Goal: Obtain resource: Download file/media

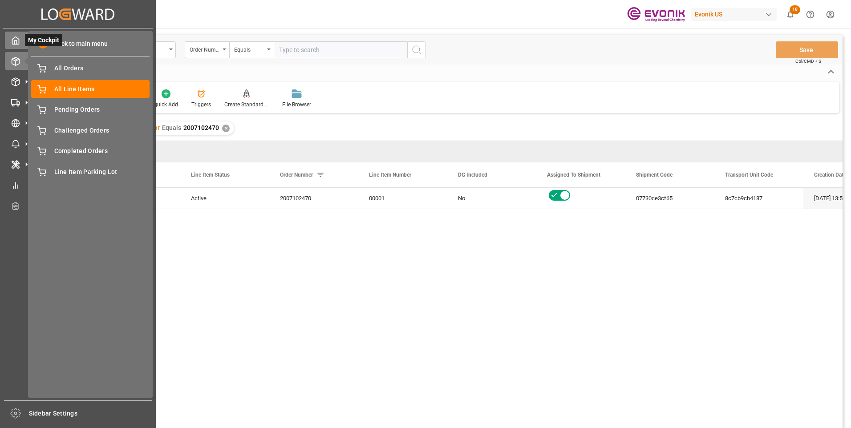
click at [12, 37] on icon at bounding box center [15, 40] width 9 height 9
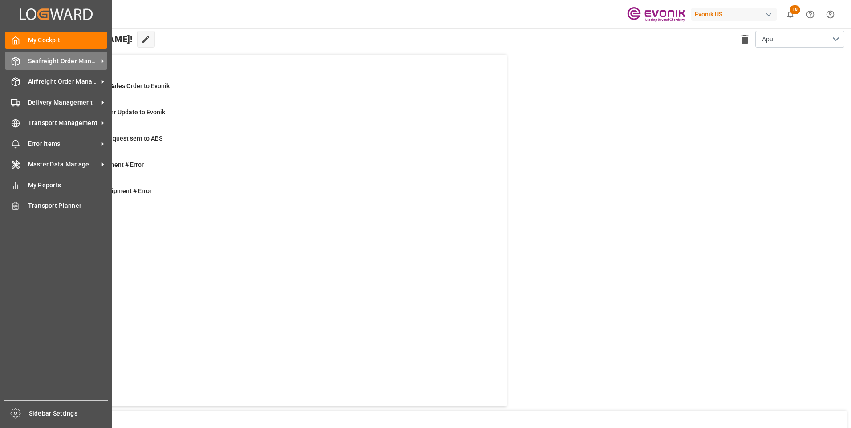
click at [51, 58] on span "Seafreight Order Management" at bounding box center [63, 61] width 70 height 9
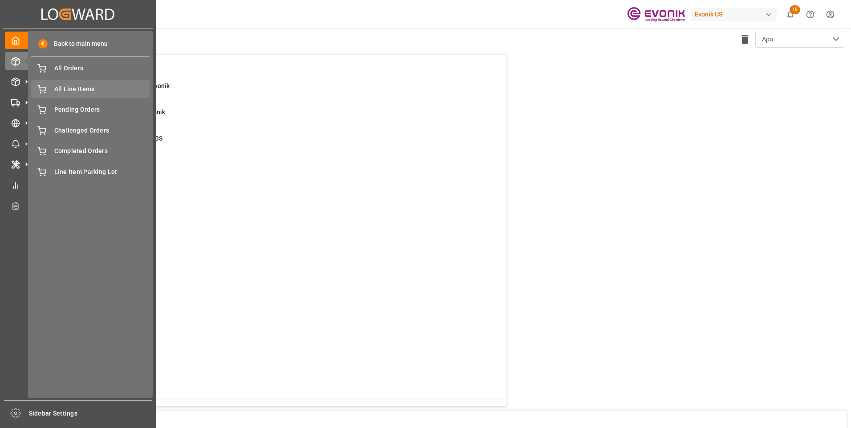
click at [73, 88] on span "All Line Items" at bounding box center [102, 89] width 96 height 9
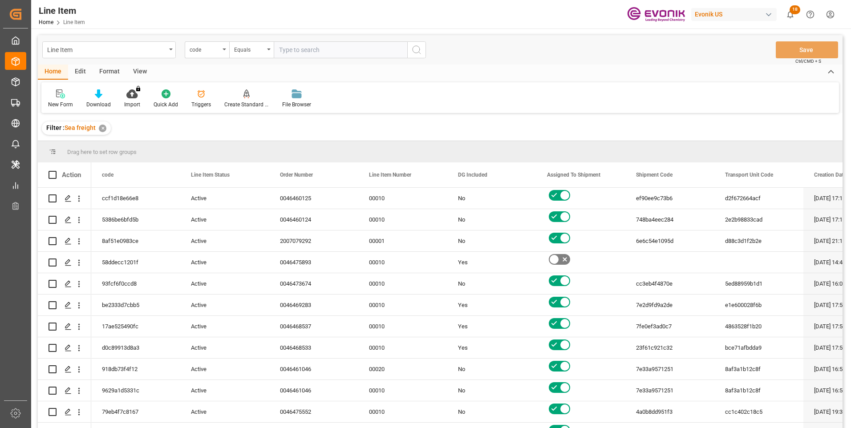
click at [105, 74] on div "Format" at bounding box center [110, 72] width 34 height 15
click at [61, 101] on div "Filter Rows" at bounding box center [61, 105] width 26 height 8
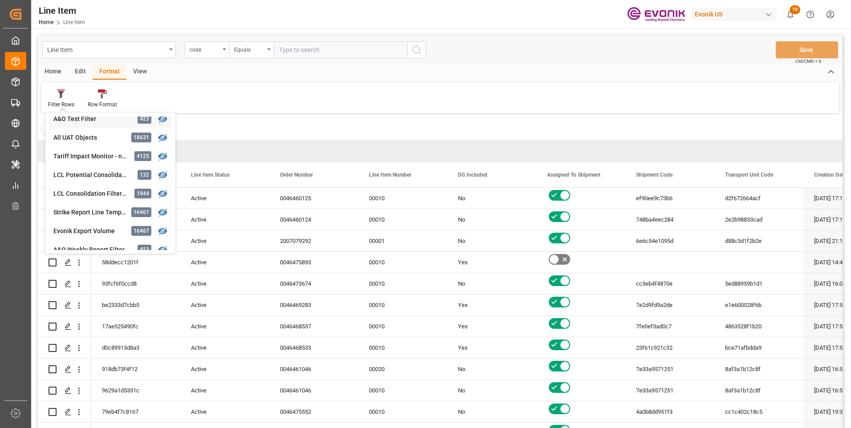
scroll to position [89, 0]
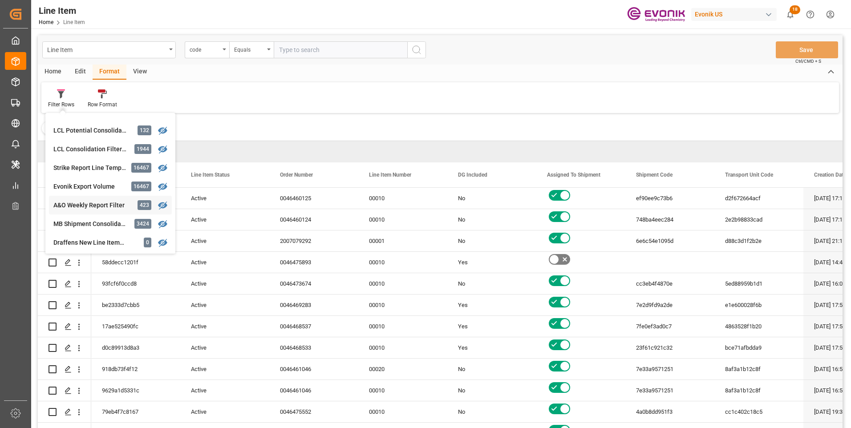
click at [84, 202] on div "A&O Weekly Report Filter" at bounding box center [92, 205] width 78 height 9
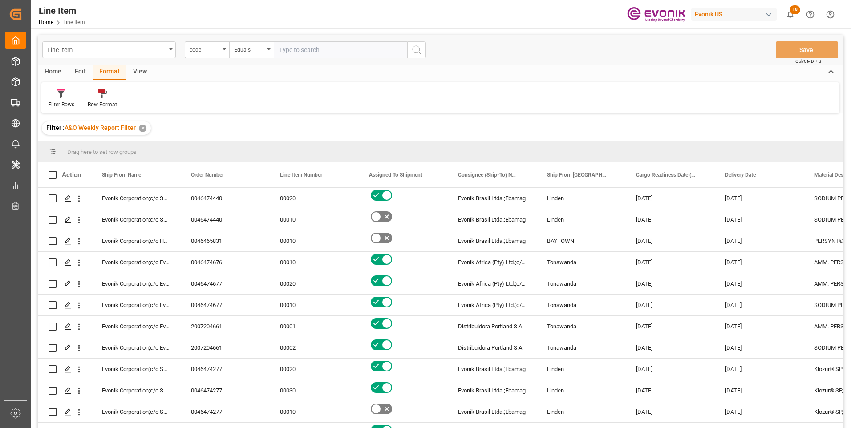
click at [58, 69] on div "Home" at bounding box center [53, 72] width 30 height 15
click at [99, 100] on div "Download" at bounding box center [99, 99] width 38 height 20
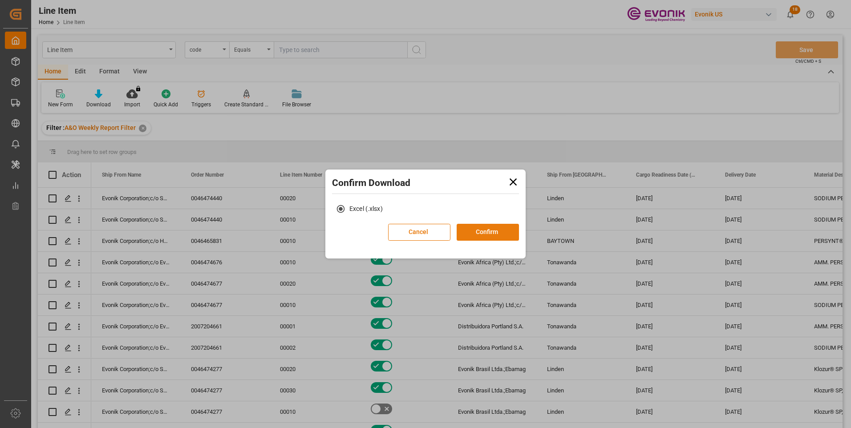
click at [478, 231] on button "Confirm" at bounding box center [488, 232] width 62 height 17
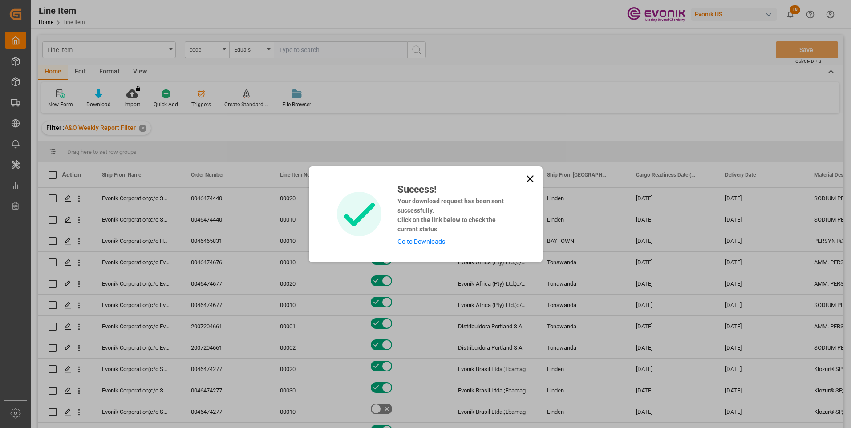
click at [416, 241] on link "Go to Downloads" at bounding box center [421, 241] width 48 height 7
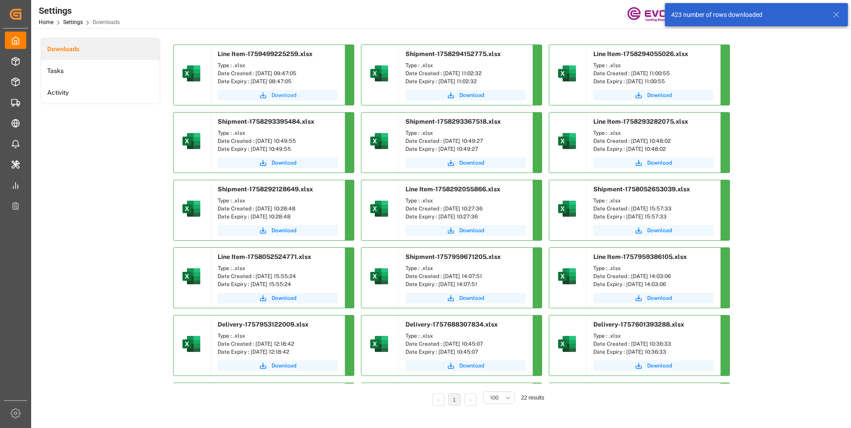
click at [281, 93] on span "Download" at bounding box center [284, 95] width 25 height 8
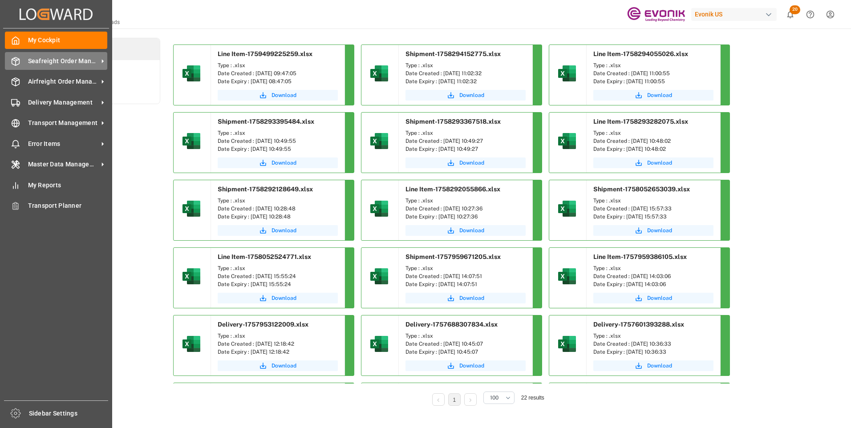
click at [44, 61] on span "Seafreight Order Management" at bounding box center [63, 61] width 70 height 9
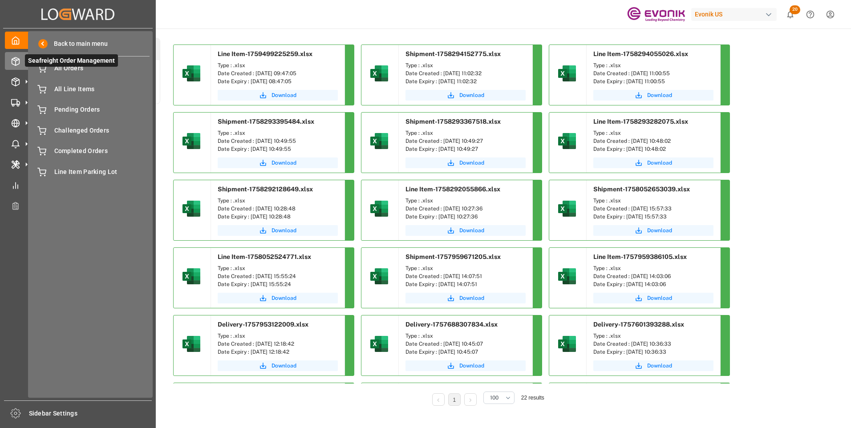
click at [59, 65] on span "Seafreight Order Management" at bounding box center [71, 60] width 93 height 12
click at [62, 69] on span "All Orders" at bounding box center [102, 68] width 96 height 9
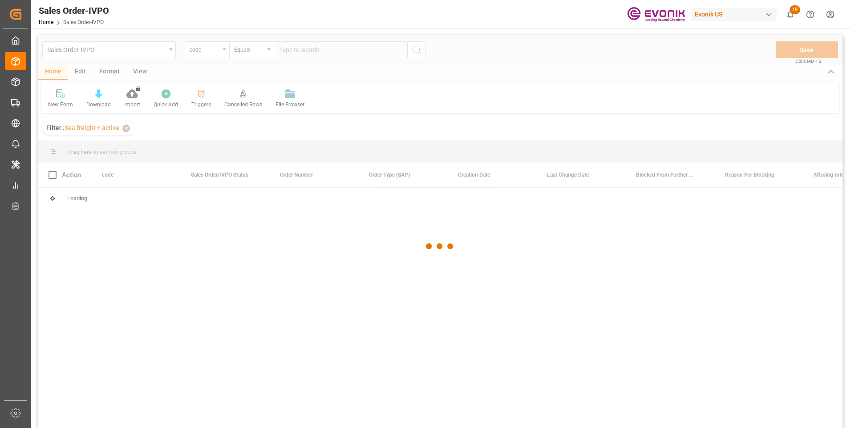
click at [221, 49] on div at bounding box center [440, 246] width 805 height 423
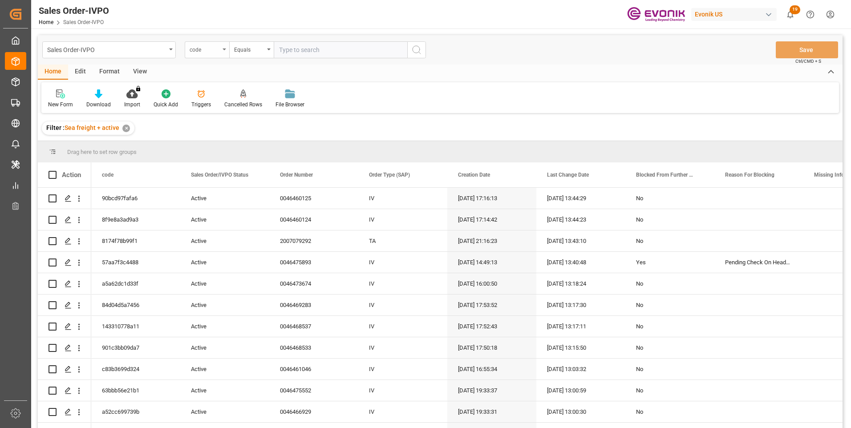
click at [221, 51] on div "code" at bounding box center [207, 49] width 45 height 17
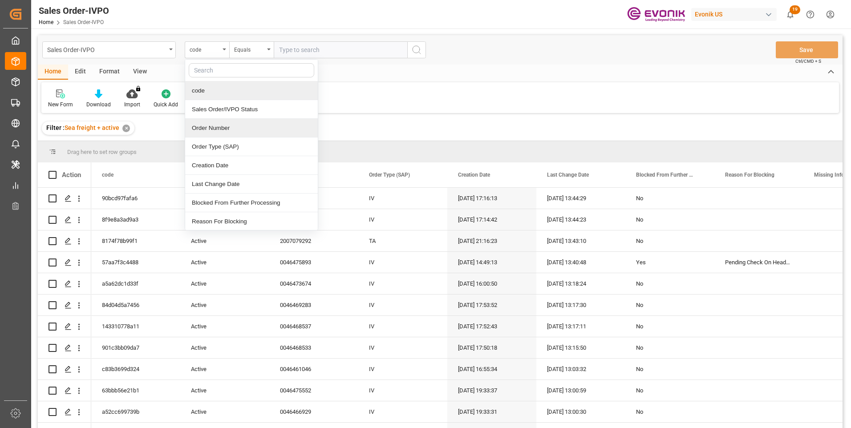
click at [210, 128] on div "Order Number" at bounding box center [251, 128] width 133 height 19
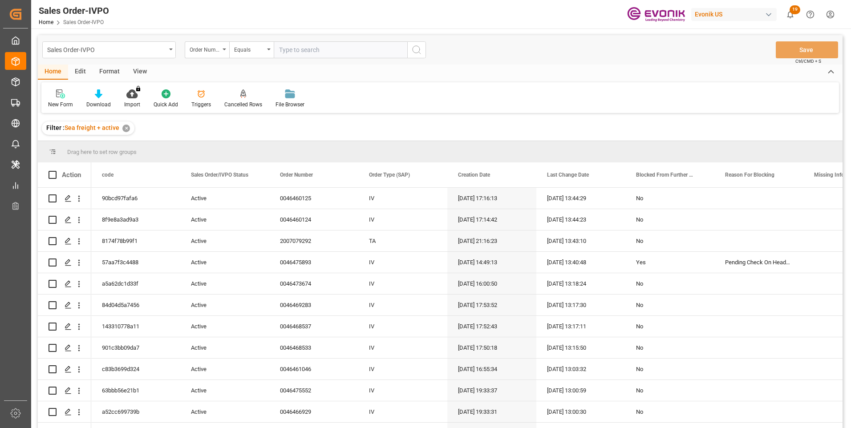
click at [308, 49] on input "text" at bounding box center [341, 49] width 134 height 17
paste input "46465831"
type input "0046465831"
click at [418, 53] on icon "search button" at bounding box center [416, 50] width 11 height 11
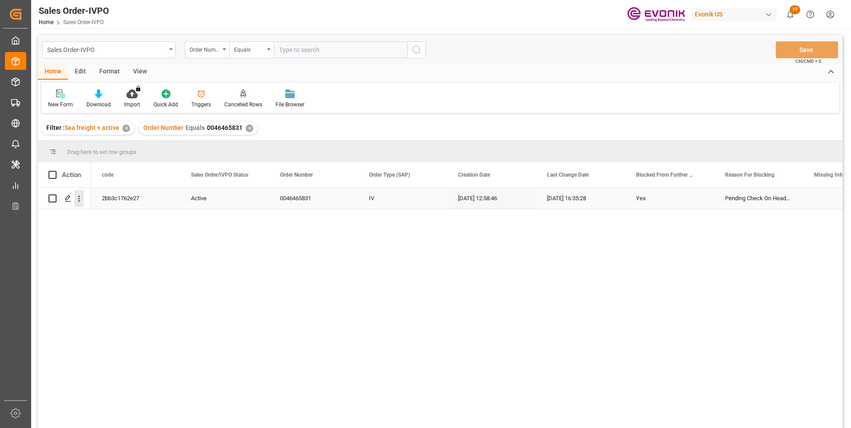
click at [80, 200] on icon "open menu" at bounding box center [78, 198] width 9 height 9
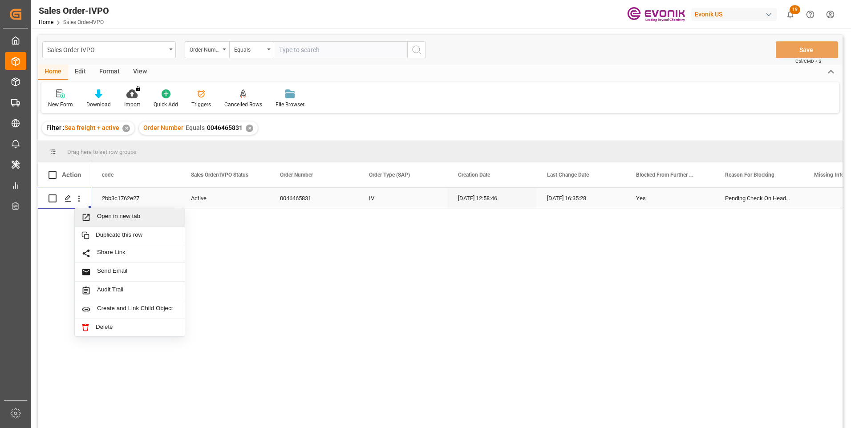
click at [108, 219] on span "Open in new tab" at bounding box center [137, 217] width 81 height 9
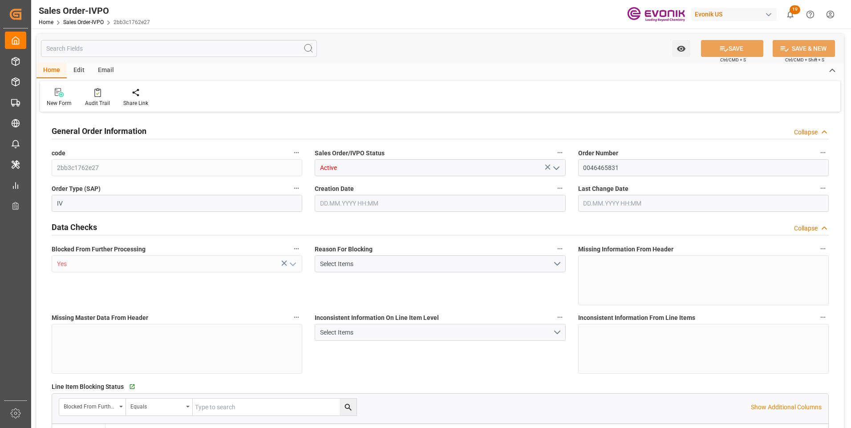
type input "BRSSZ"
type input "0"
type input "1"
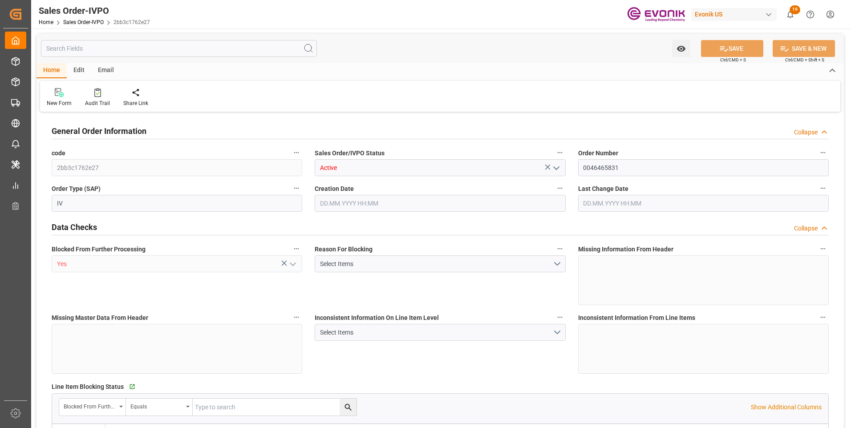
type input "9349.348"
type input "19.3812"
type input "17000"
type input "30"
type input "02.10.2025 12:58"
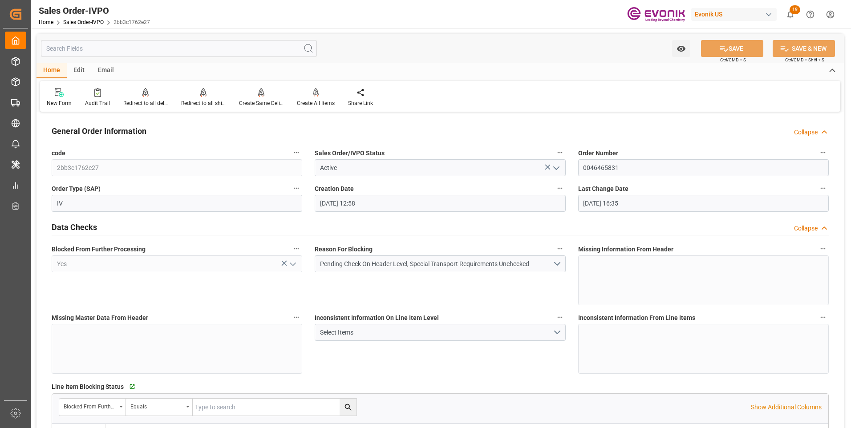
type input "02.10.2025 16:35"
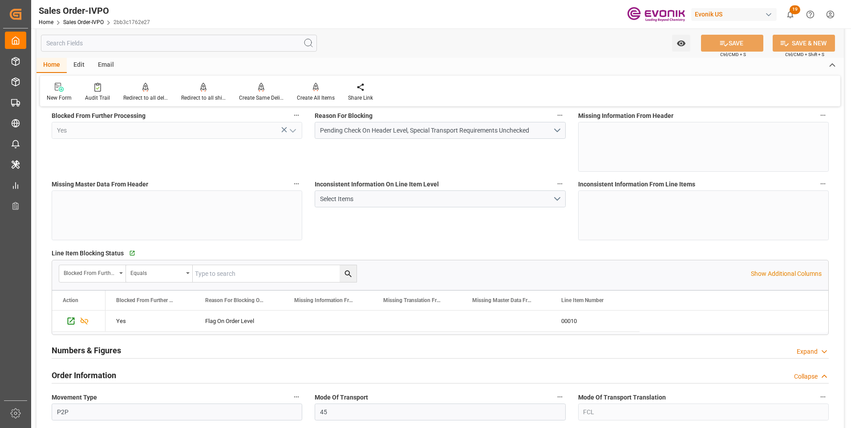
scroll to position [356, 0]
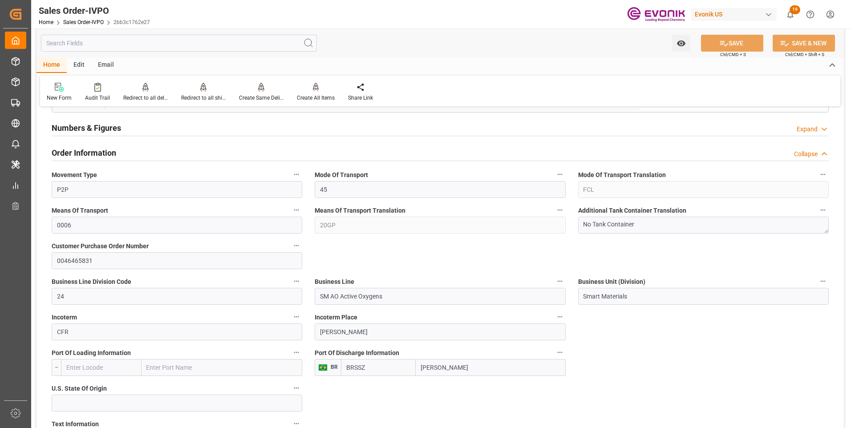
click at [460, 41] on div "Watch Option SAVE Ctrl/CMD + S SAVE & NEW Ctrl/CMD + Shift + S" at bounding box center [439, 42] width 807 height 29
click at [210, 42] on input "text" at bounding box center [179, 43] width 276 height 17
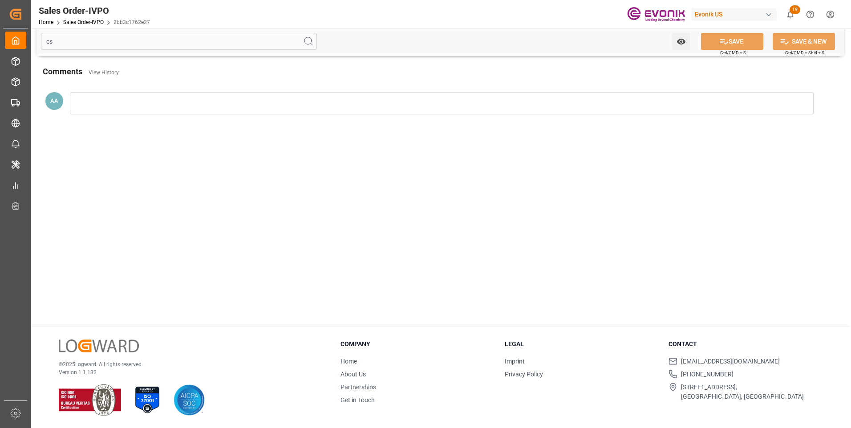
scroll to position [0, 0]
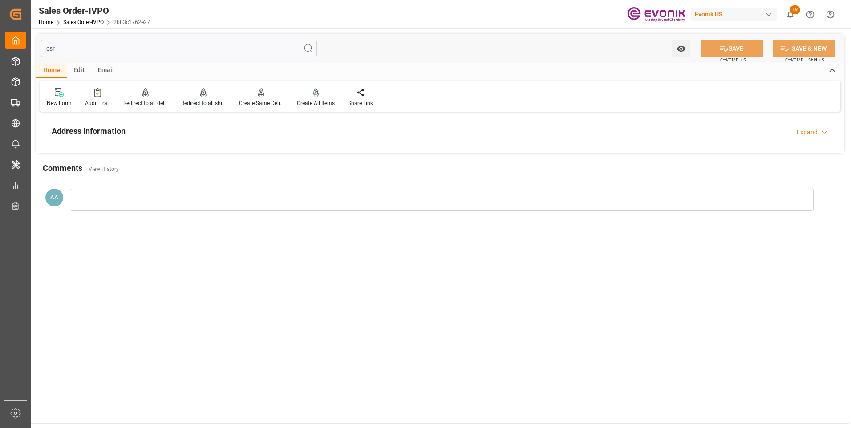
type input "csr"
click at [89, 130] on h2 "Address Information" at bounding box center [89, 131] width 74 height 12
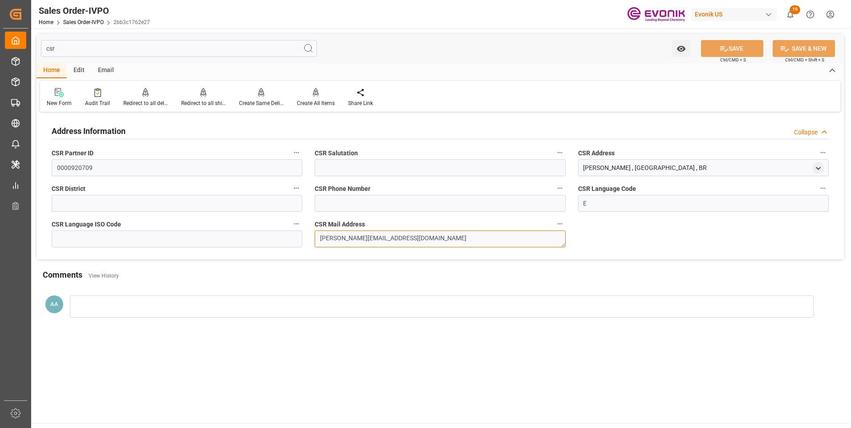
drag, startPoint x: 414, startPoint y: 235, endPoint x: 323, endPoint y: 242, distance: 91.9
click at [323, 242] on textarea "hassan.mouazzem@evonik.com" at bounding box center [440, 239] width 251 height 17
click at [355, 244] on textarea "hassan.mouazzem@evonik.com" at bounding box center [440, 239] width 251 height 17
drag, startPoint x: 420, startPoint y: 238, endPoint x: 292, endPoint y: 238, distance: 127.7
click at [292, 238] on div "Address Information Collapse CSR Partner ID 0000920709 CSR Salutation CSR Addre…" at bounding box center [439, 186] width 807 height 145
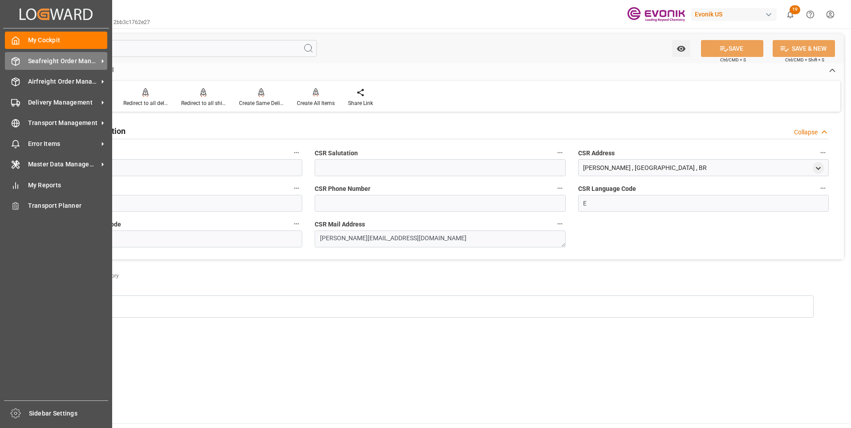
click at [45, 57] on span "Seafreight Order Management" at bounding box center [63, 61] width 70 height 9
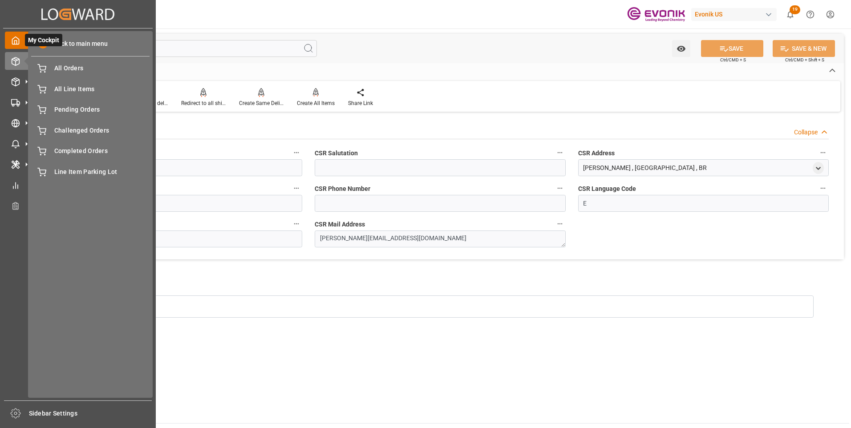
click at [20, 43] on icon at bounding box center [15, 40] width 9 height 9
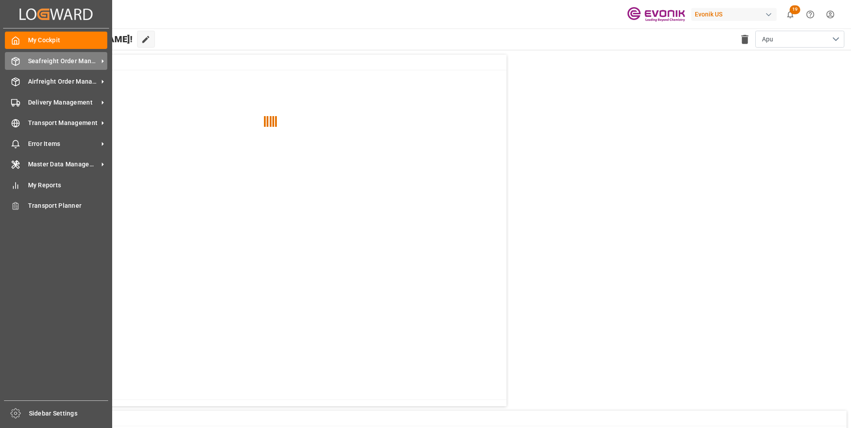
click at [32, 60] on span "Seafreight Order Management" at bounding box center [63, 61] width 70 height 9
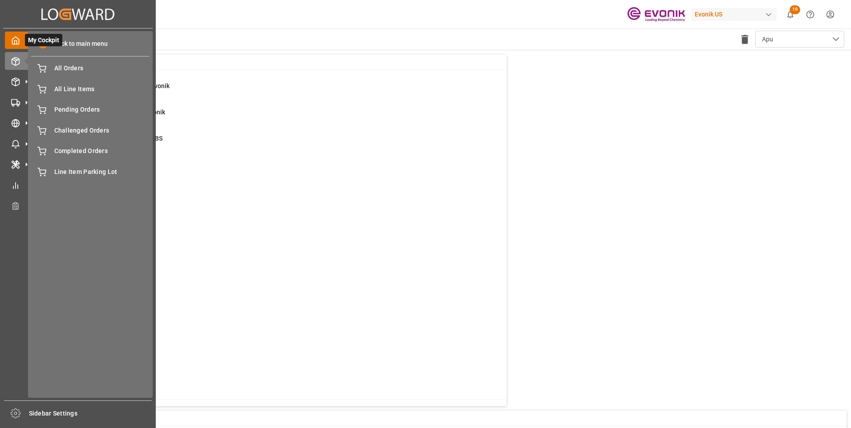
click at [13, 42] on icon at bounding box center [15, 40] width 9 height 9
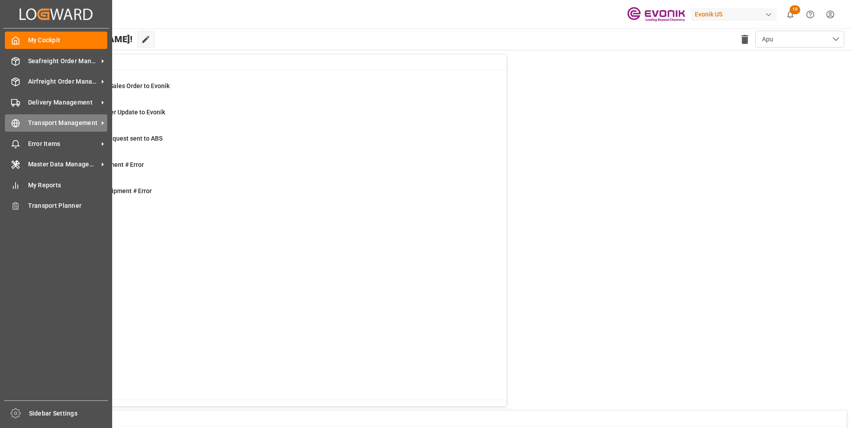
click at [37, 120] on span "Transport Management" at bounding box center [63, 122] width 70 height 9
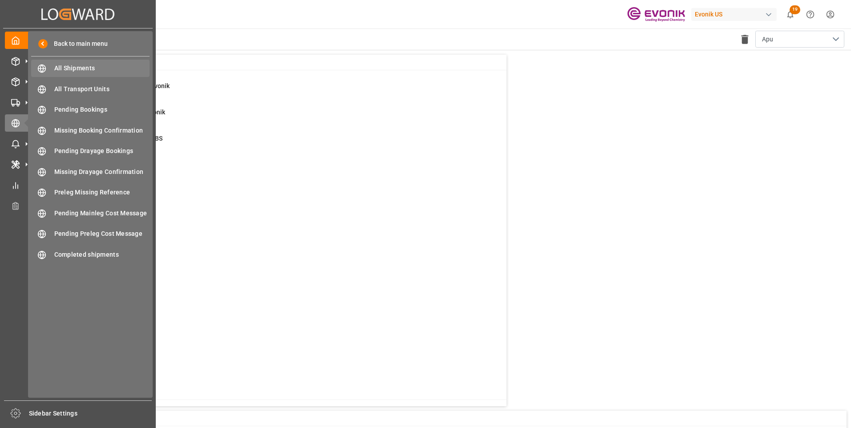
click at [71, 65] on span "All Shipments" at bounding box center [102, 68] width 96 height 9
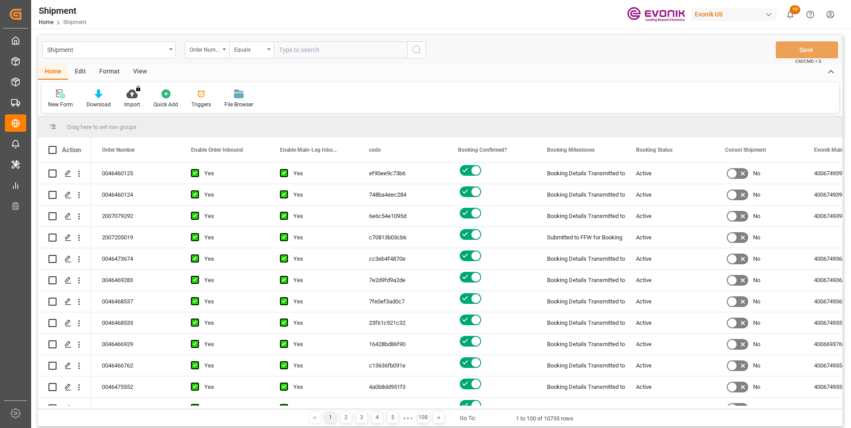
click at [107, 68] on div "Format" at bounding box center [110, 72] width 34 height 15
click at [64, 92] on icon at bounding box center [61, 94] width 6 height 7
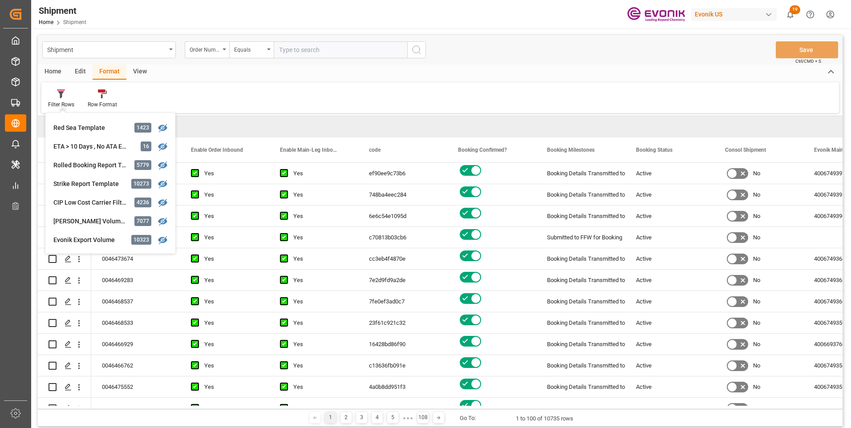
scroll to position [267, 0]
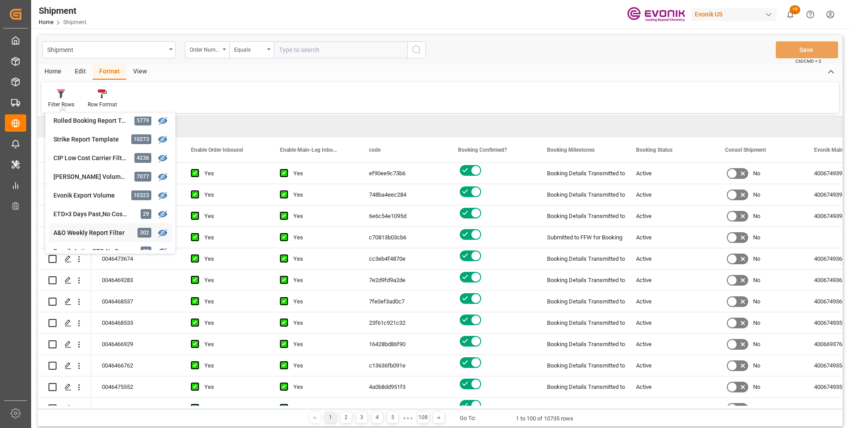
click at [91, 229] on div "A&O Weekly Report Filter" at bounding box center [92, 232] width 78 height 9
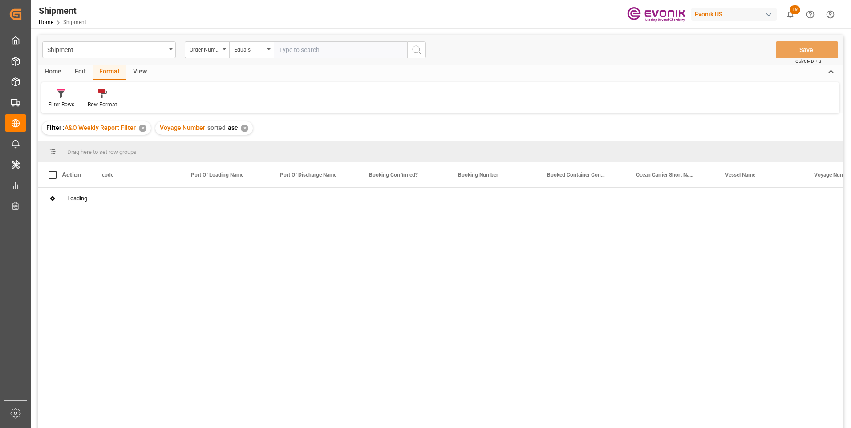
click at [62, 103] on div "Filter Rows" at bounding box center [61, 105] width 26 height 8
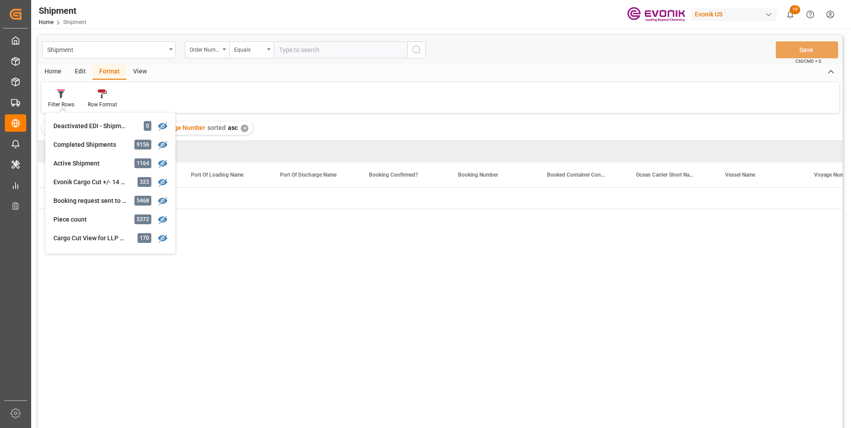
click at [191, 89] on div "Filter Rows Deactivated EDI - Shipment Active 0 Completed Shipments 9156 Active…" at bounding box center [440, 97] width 798 height 31
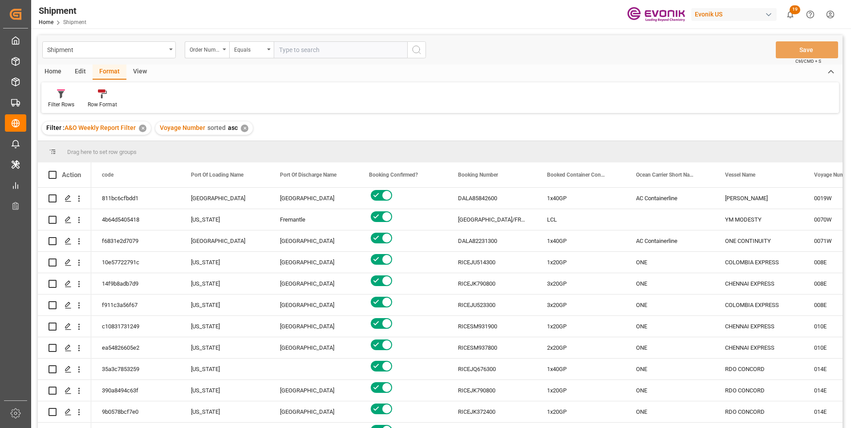
click at [59, 68] on div "Home" at bounding box center [53, 72] width 30 height 15
click at [100, 99] on div "Download" at bounding box center [99, 99] width 38 height 20
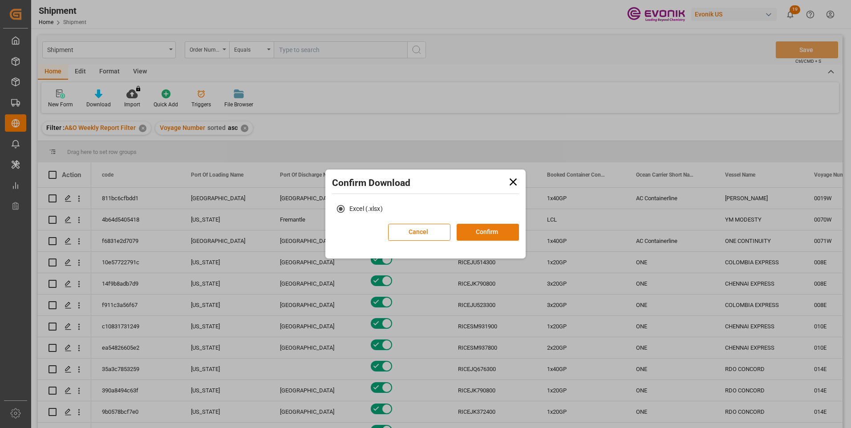
click at [475, 232] on button "Confirm" at bounding box center [488, 232] width 62 height 17
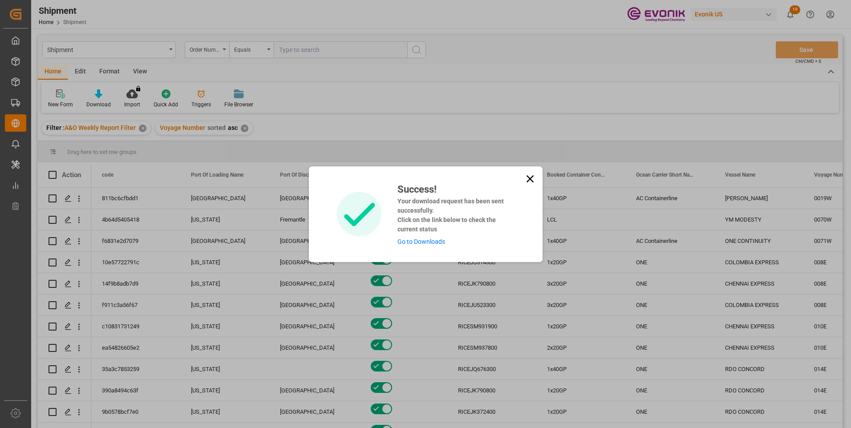
click at [437, 241] on link "Go to Downloads" at bounding box center [421, 241] width 48 height 7
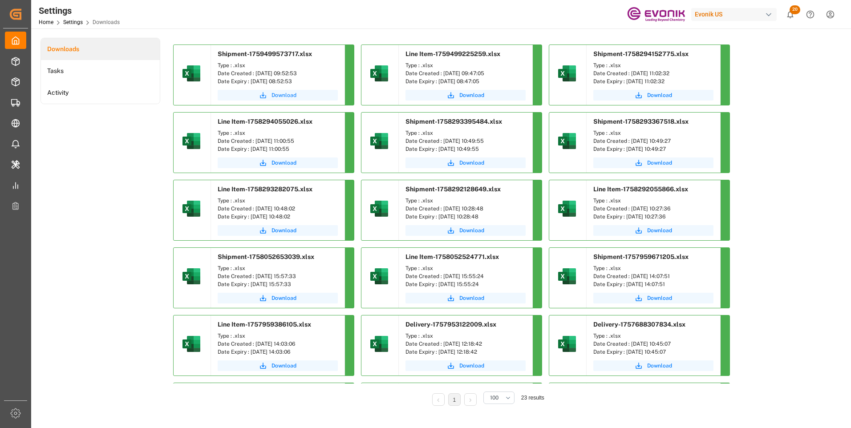
click at [286, 94] on span "Download" at bounding box center [284, 95] width 25 height 8
